Goal: Check status: Check status

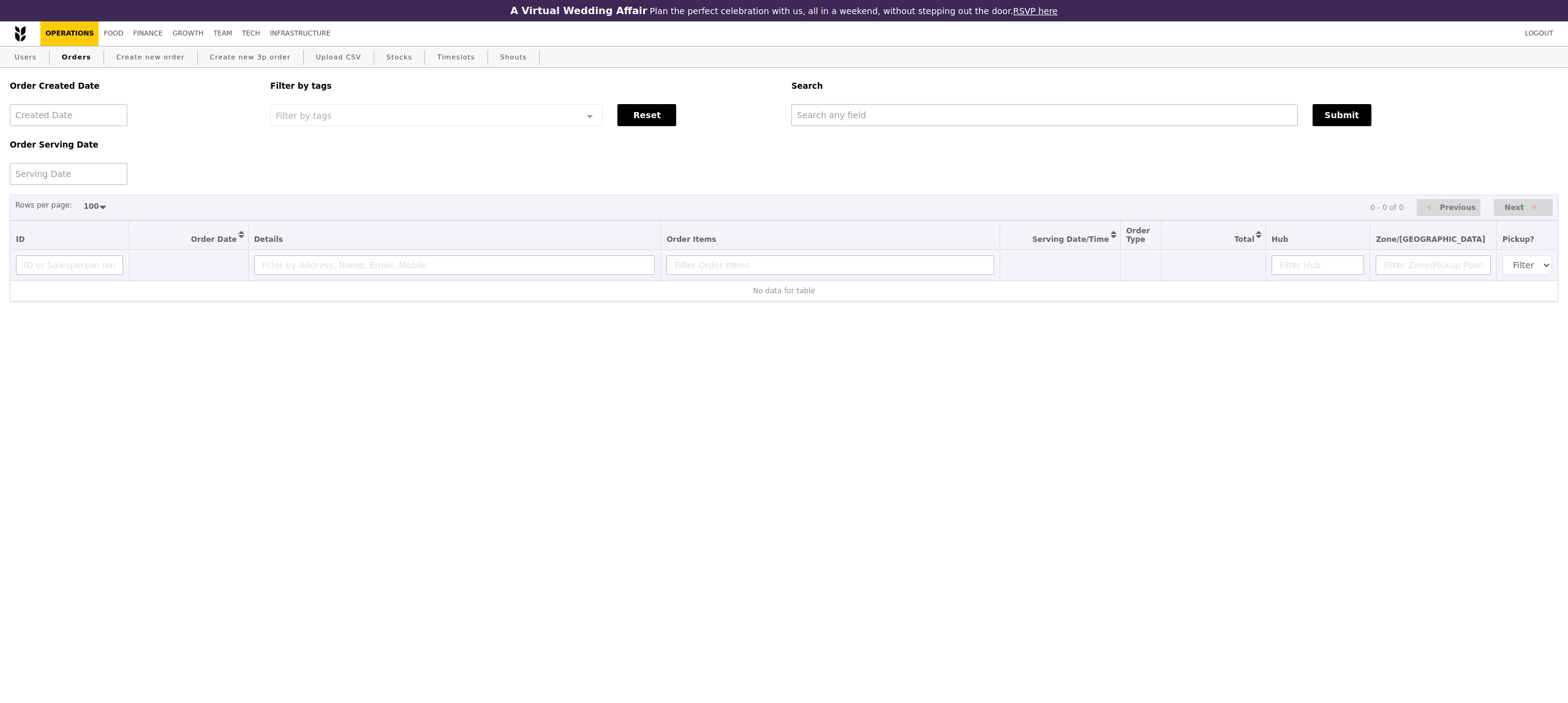
select select "100"
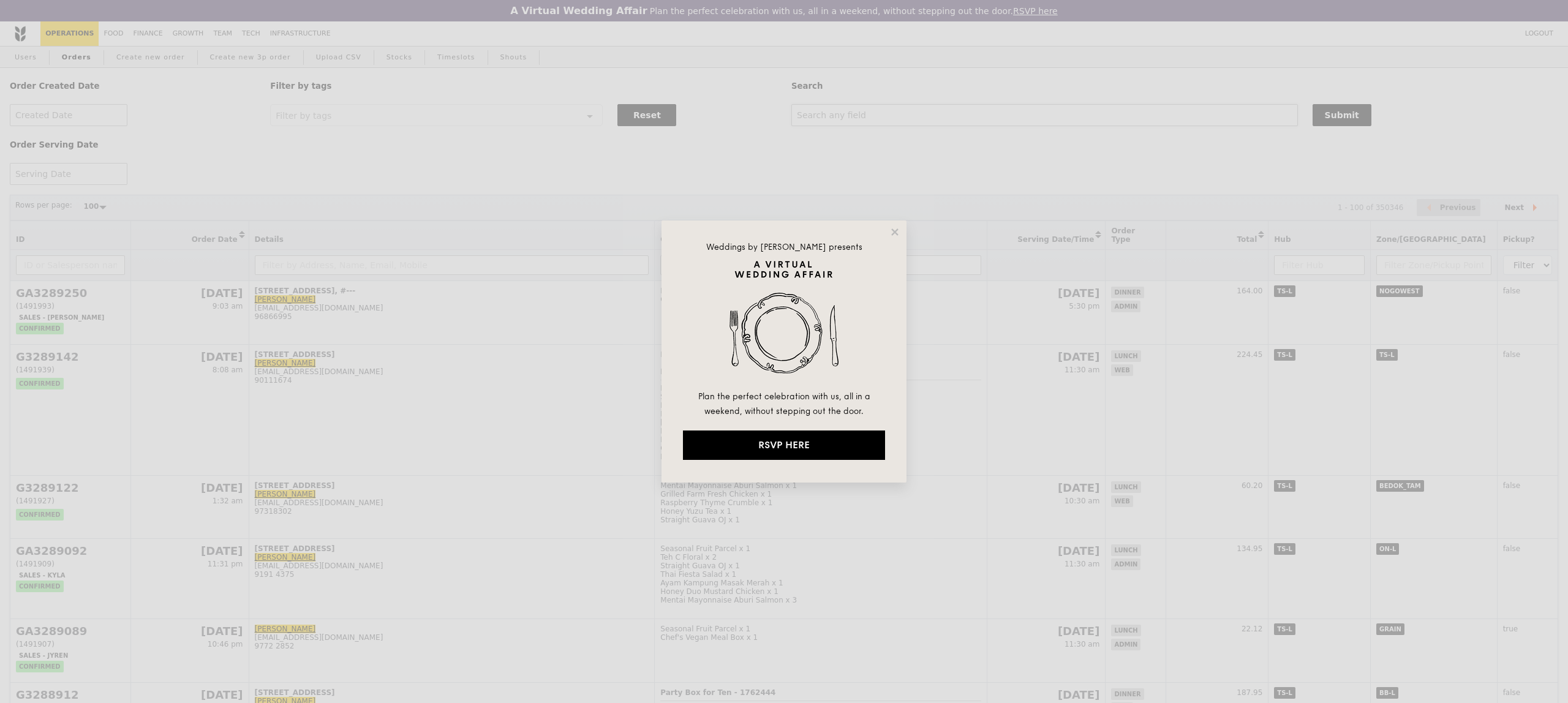
click at [889, 227] on button at bounding box center [894, 232] width 11 height 11
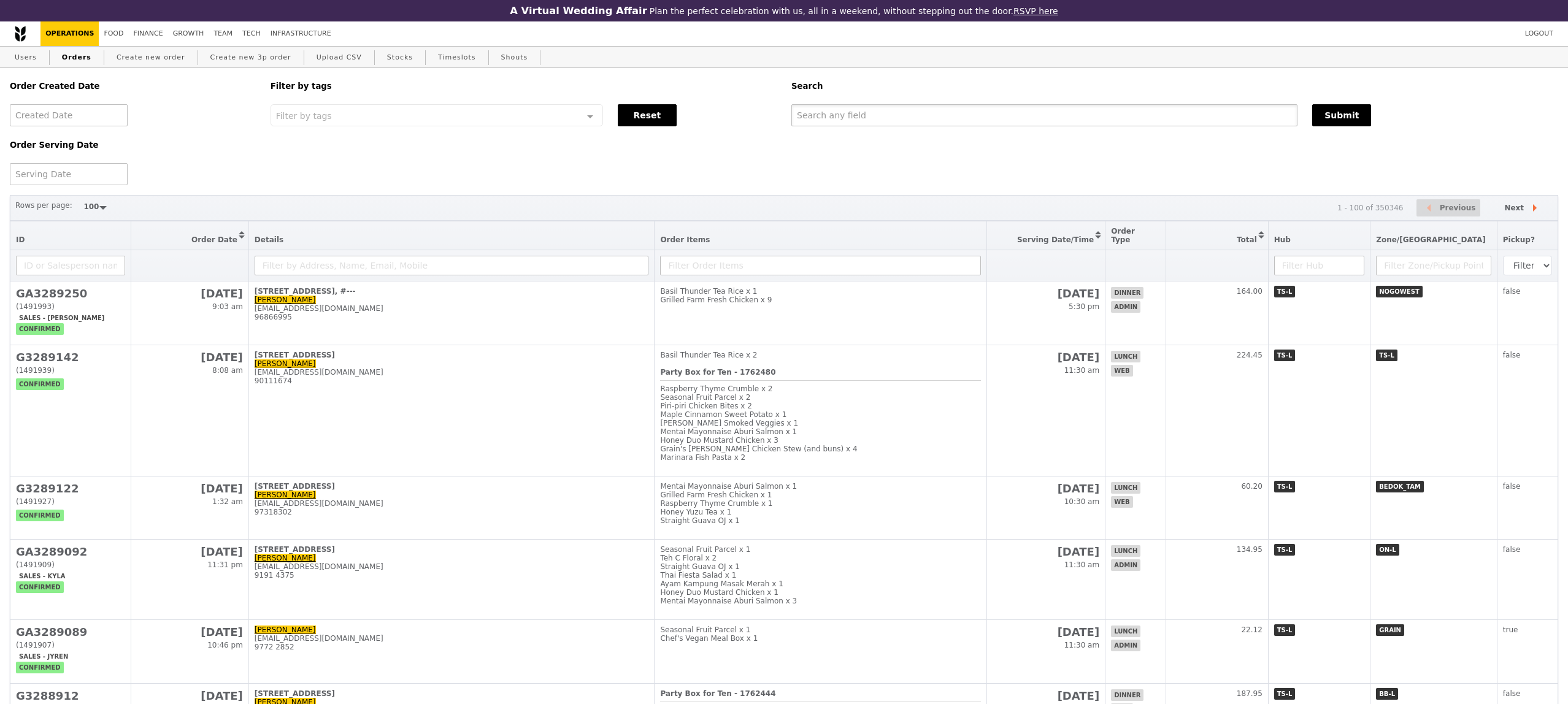
click at [818, 122] on input "text" at bounding box center [1044, 115] width 506 height 22
paste input "[EMAIL_ADDRESS][DOMAIN_NAME]"
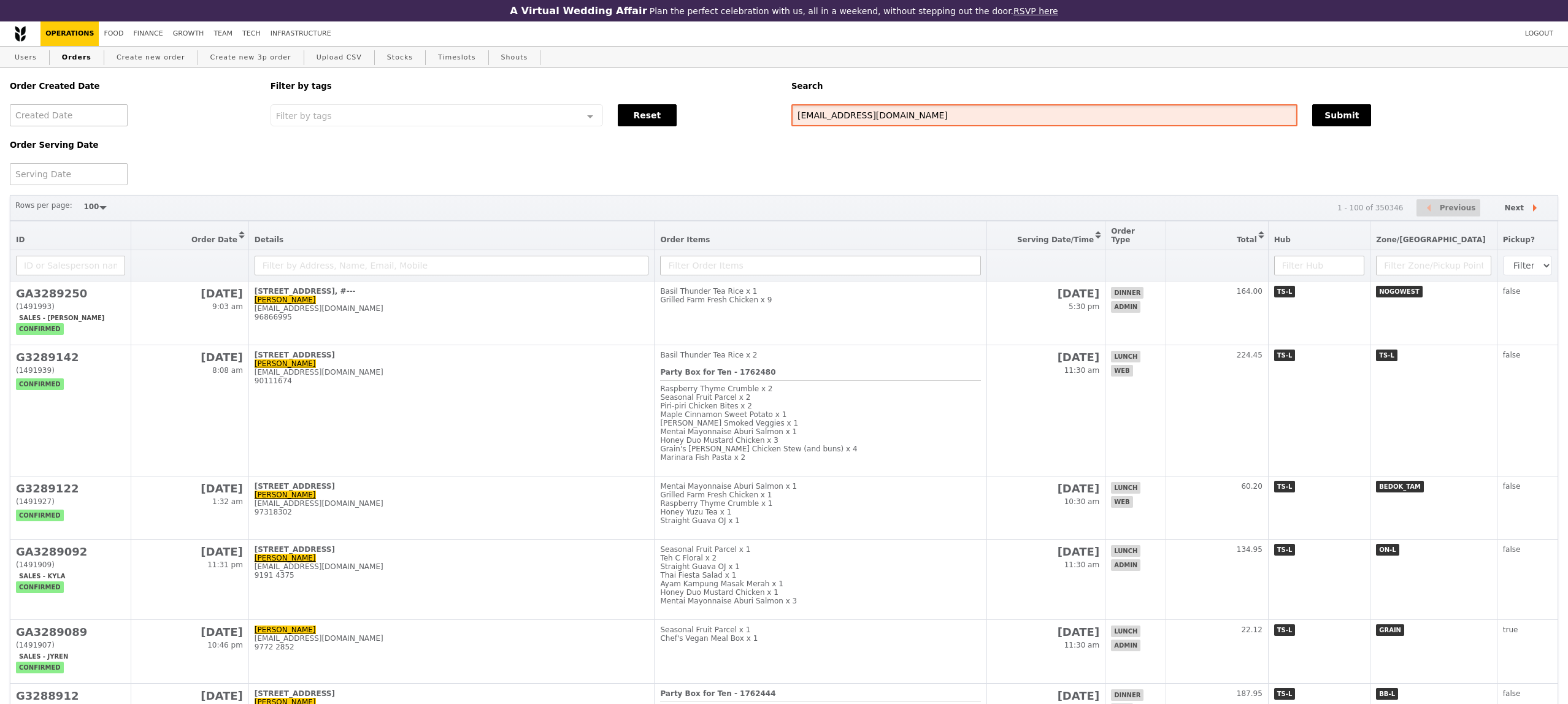
type input "[EMAIL_ADDRESS][DOMAIN_NAME]"
